Goal: Task Accomplishment & Management: Use online tool/utility

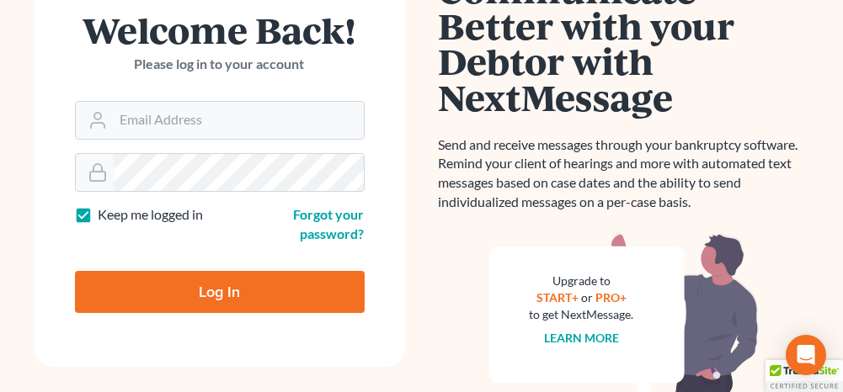
scroll to position [168, 0]
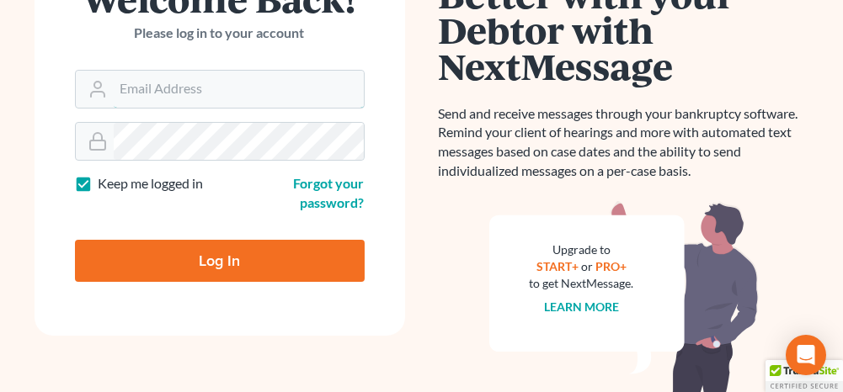
type input "[PERSON_NAME][EMAIL_ADDRESS][DOMAIN_NAME]"
click at [261, 255] on input "Log In" at bounding box center [220, 261] width 290 height 42
type input "Thinking..."
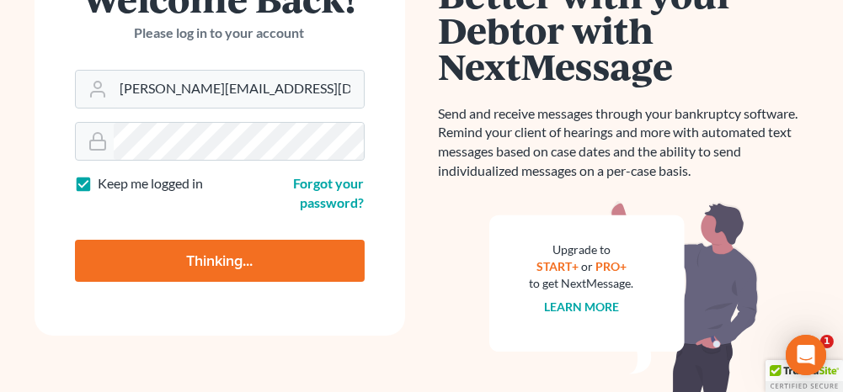
scroll to position [0, 0]
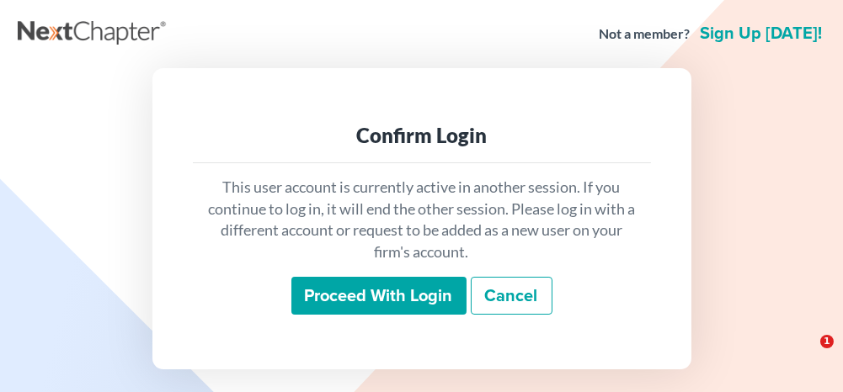
click at [354, 301] on input "Proceed with login" at bounding box center [378, 296] width 175 height 39
